Goal: Task Accomplishment & Management: Manage account settings

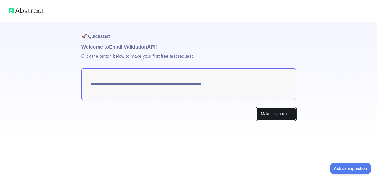
click at [278, 116] on button "Make test request" at bounding box center [276, 114] width 39 height 12
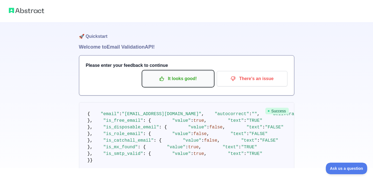
click at [159, 78] on p "It looks good!" at bounding box center [178, 78] width 62 height 9
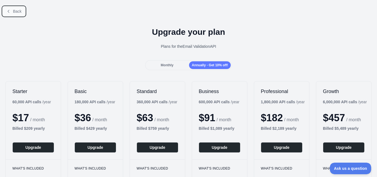
click at [7, 12] on icon at bounding box center [8, 11] width 4 height 4
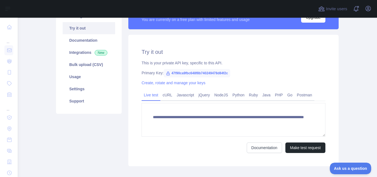
scroll to position [28, 0]
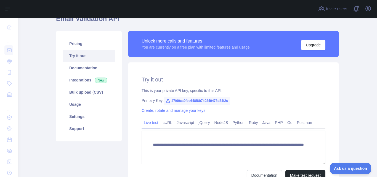
click at [167, 101] on icon at bounding box center [168, 100] width 3 height 3
click at [182, 111] on link "Create, rotate and manage your keys" at bounding box center [174, 110] width 64 height 4
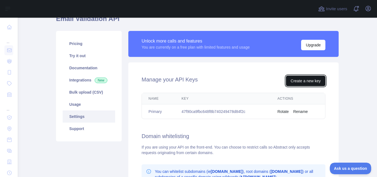
click at [301, 77] on button "Create a new key" at bounding box center [305, 81] width 39 height 10
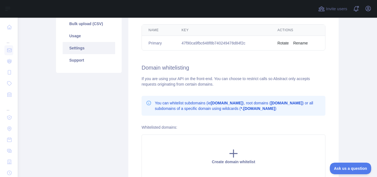
scroll to position [110, 0]
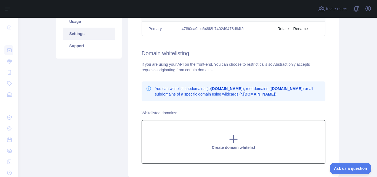
click at [230, 148] on span "Create domain whitelist" at bounding box center [233, 147] width 43 height 4
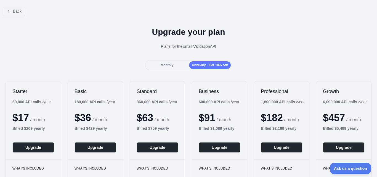
drag, startPoint x: 283, startPoint y: 103, endPoint x: 300, endPoint y: 109, distance: 18.1
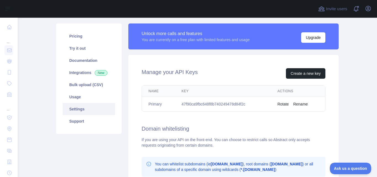
scroll to position [28, 0]
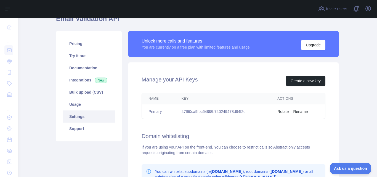
click at [212, 112] on td "47f90ca9fbc648f8b740249478d84f2c" at bounding box center [223, 111] width 96 height 15
copy td "47f90ca9fbc648f8b740249478d84f2c"
